Goal: Task Accomplishment & Management: Use online tool/utility

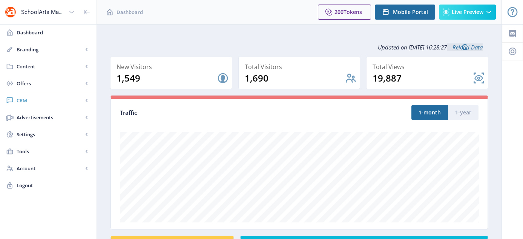
click at [21, 97] on span "CRM" at bounding box center [50, 101] width 66 height 8
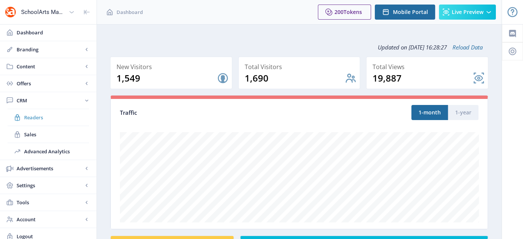
click at [31, 115] on span "Readers" at bounding box center [56, 117] width 65 height 8
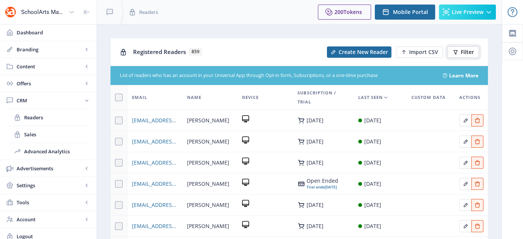
click at [459, 53] on button "Filter" at bounding box center [463, 51] width 31 height 11
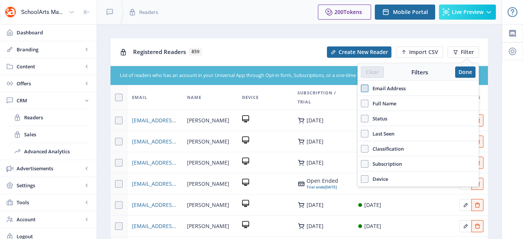
click at [364, 88] on span at bounding box center [365, 88] width 8 height 8
click at [361, 88] on input "Email Address" at bounding box center [361, 88] width 0 height 0
checkbox input "true"
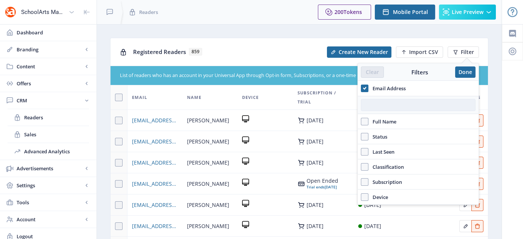
click at [379, 104] on input "text" at bounding box center [418, 105] width 115 height 12
paste input "[PERSON_NAME][EMAIL_ADDRESS][DOMAIN_NAME]"
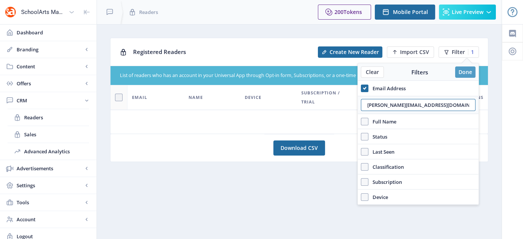
type input "[PERSON_NAME][EMAIL_ADDRESS][DOMAIN_NAME]"
click at [466, 74] on button "Done" at bounding box center [465, 71] width 20 height 11
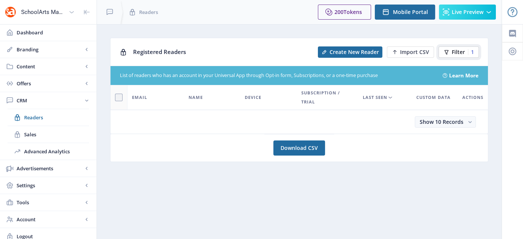
click at [455, 47] on button "Filter 1" at bounding box center [458, 51] width 40 height 11
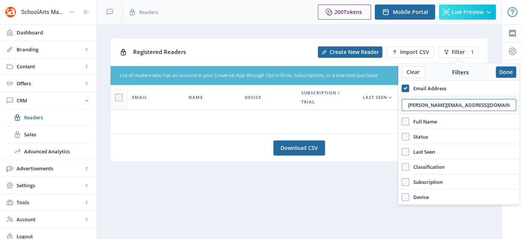
drag, startPoint x: 489, startPoint y: 102, endPoint x: 386, endPoint y: 116, distance: 104.3
click at [386, 116] on nb-layout "SchoolArts Magazine Dashboard Branding App Appearance Brand Brief Pages SEO Web…" at bounding box center [261, 122] width 523 height 244
drag, startPoint x: 497, startPoint y: 106, endPoint x: 383, endPoint y: 119, distance: 113.9
click at [383, 119] on nb-layout "SchoolArts Magazine Dashboard Branding App Appearance Brand Brief Pages SEO Web…" at bounding box center [261, 122] width 523 height 244
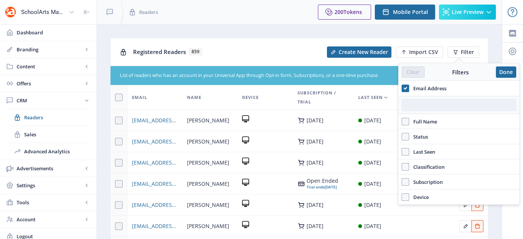
click at [443, 102] on input "text" at bounding box center [459, 105] width 115 height 12
paste input "[EMAIL_ADDRESS][DOMAIN_NAME]"
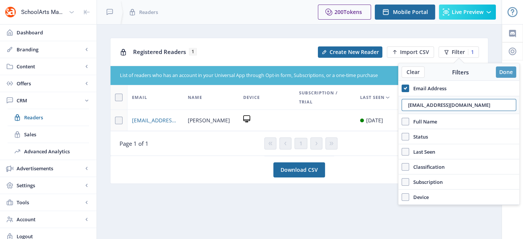
type input "[EMAIL_ADDRESS][DOMAIN_NAME]"
click at [510, 76] on button "Done" at bounding box center [506, 71] width 20 height 11
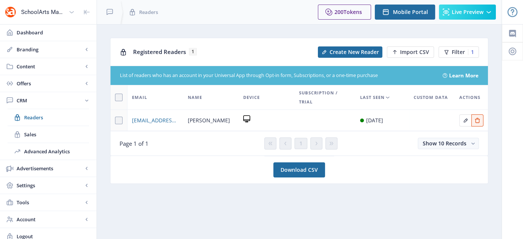
scroll to position [4, 0]
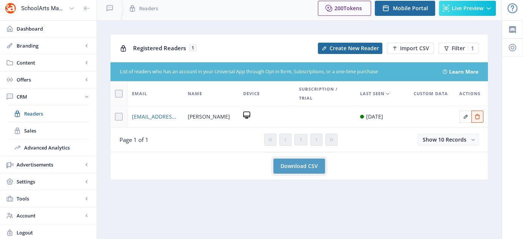
click at [301, 167] on link "Download CSV" at bounding box center [299, 165] width 52 height 15
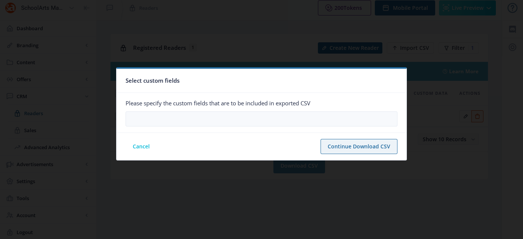
scroll to position [0, 0]
click at [138, 146] on button "Cancel" at bounding box center [141, 146] width 31 height 15
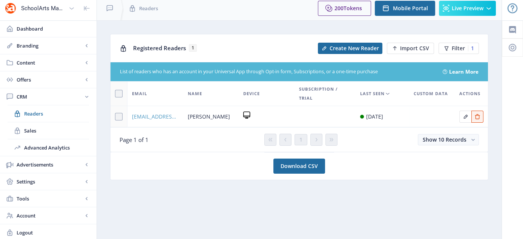
click at [155, 115] on span "[EMAIL_ADDRESS][DOMAIN_NAME]" at bounding box center [155, 116] width 47 height 9
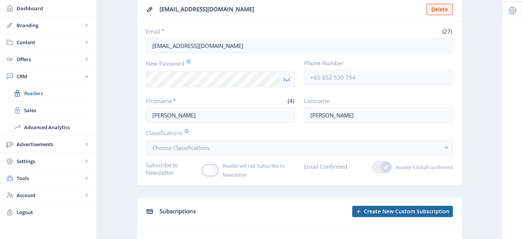
scroll to position [73, 0]
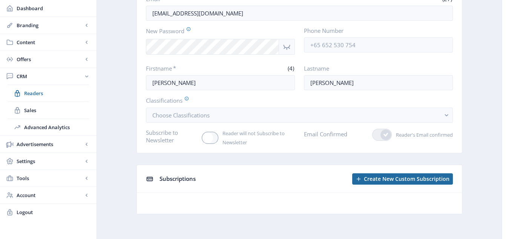
click at [170, 178] on span "Subscriptions" at bounding box center [177, 179] width 36 height 8
click at [32, 91] on span "Readers" at bounding box center [56, 93] width 65 height 8
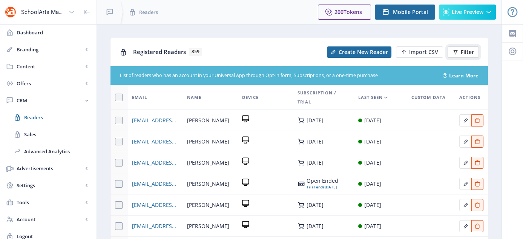
click at [464, 53] on span "Filter" at bounding box center [467, 52] width 13 height 6
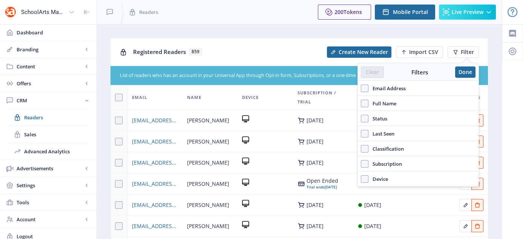
click at [385, 88] on span "Email Address" at bounding box center [386, 88] width 37 height 9
click at [361, 88] on input "Email Address" at bounding box center [361, 88] width 0 height 0
checkbox input "true"
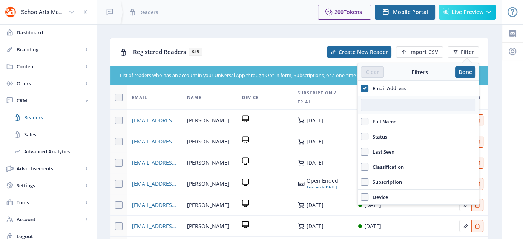
click at [388, 102] on input "text" at bounding box center [418, 105] width 115 height 12
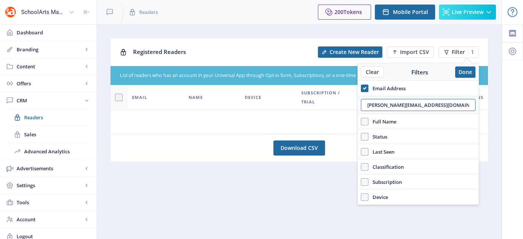
drag, startPoint x: 446, startPoint y: 106, endPoint x: 359, endPoint y: 115, distance: 87.5
click at [359, 115] on div "Email Address [PERSON_NAME][EMAIL_ADDRESS][DOMAIN_NAME] Full Name Status Accoun…" at bounding box center [418, 143] width 121 height 124
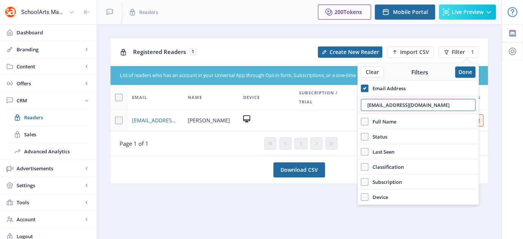
drag, startPoint x: 454, startPoint y: 104, endPoint x: 351, endPoint y: 109, distance: 103.4
click at [351, 109] on nb-layout "SchoolArts Magazine Dashboard Branding App Appearance Brand Brief Pages SEO Web…" at bounding box center [261, 122] width 523 height 244
type input "[EMAIL_ADDRESS][DOMAIN_NAME]"
click at [437, 106] on input "[EMAIL_ADDRESS][DOMAIN_NAME]" at bounding box center [418, 105] width 115 height 12
click at [467, 72] on button "Done" at bounding box center [465, 71] width 20 height 11
